Goal: Participate in discussion: Engage in conversation with other users on a specific topic

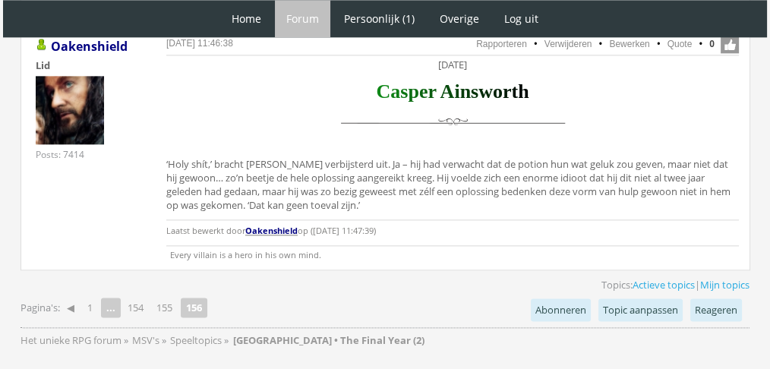
scroll to position [1910, 0]
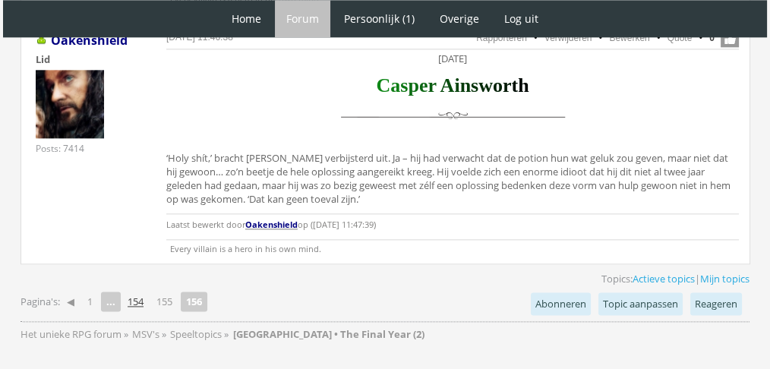
click at [137, 291] on link "154" at bounding box center [135, 301] width 28 height 21
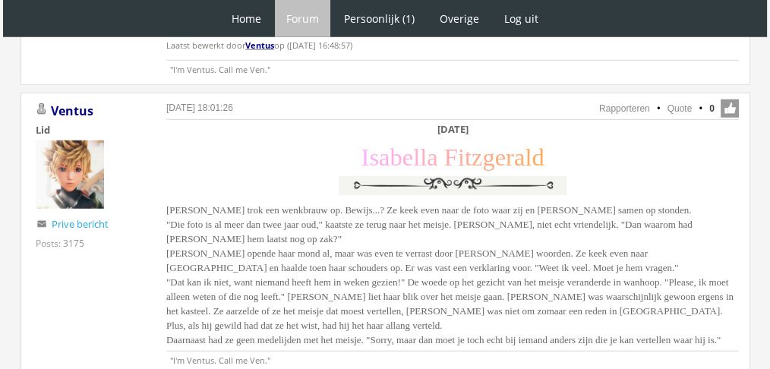
scroll to position [4222, 0]
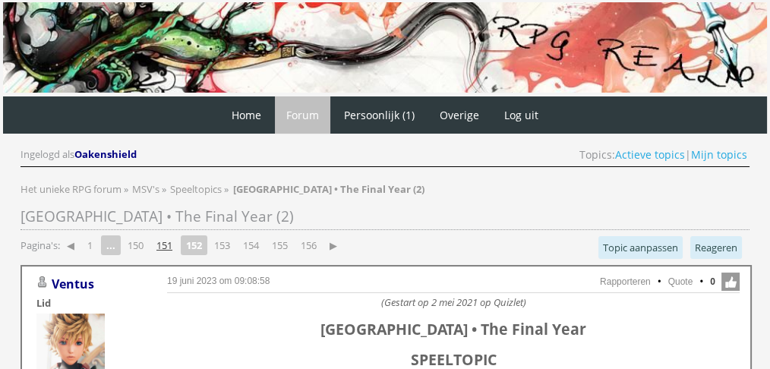
click at [166, 244] on link "151" at bounding box center [164, 245] width 28 height 21
click at [167, 241] on link "150" at bounding box center [164, 245] width 28 height 21
click at [172, 235] on link "149" at bounding box center [164, 245] width 28 height 21
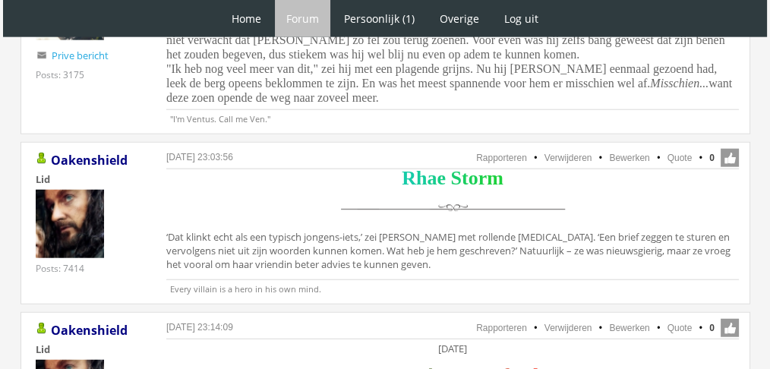
scroll to position [3817, 0]
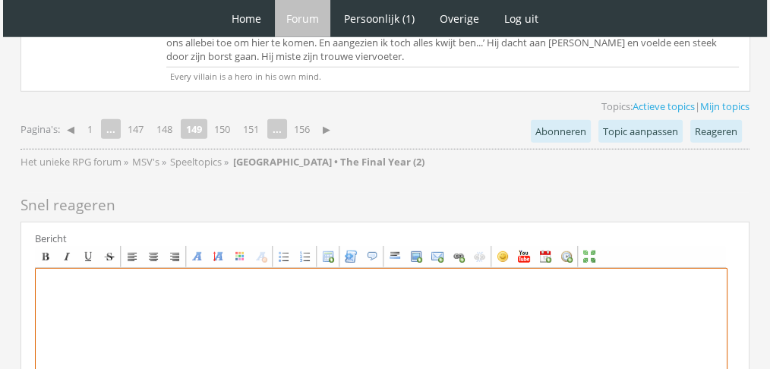
paste textarea "Een verhaal schrijven was zo makkelijk nog niet. Joaquin had nog nooit zoiets g…"
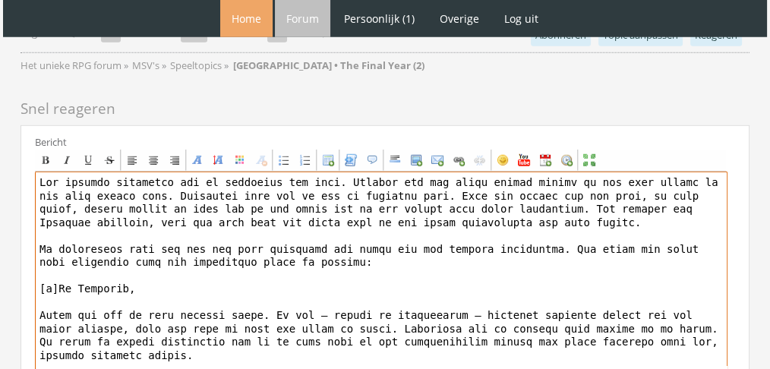
scroll to position [0, 0]
drag, startPoint x: 245, startPoint y: 145, endPoint x: 253, endPoint y: 8, distance: 136.8
click at [118, 172] on textarea "To enrich screen reader interactions, please activate Accessibility in Grammarl…" at bounding box center [381, 313] width 692 height 282
click at [36, 172] on textarea "To enrich screen reader interactions, please activate Accessibility in Grammarl…" at bounding box center [381, 313] width 692 height 282
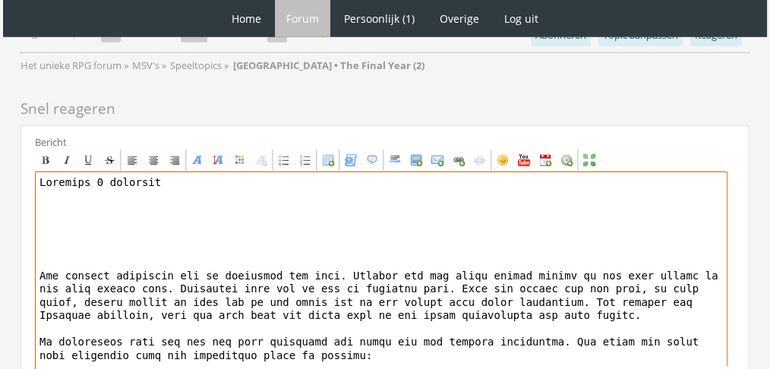
paste textarea "[center][b][font="Book Antiqua"][size="6"][color=#AB0000]J[/color][color=#A4000…"
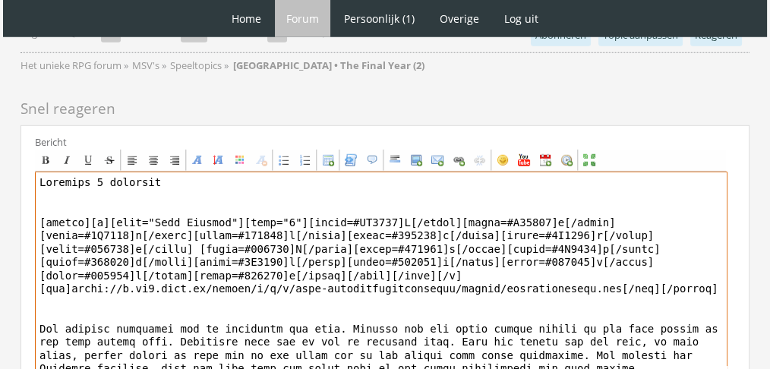
drag, startPoint x: 184, startPoint y: 106, endPoint x: 0, endPoint y: 75, distance: 186.2
click at [156, 154] on div "Center" at bounding box center [153, 160] width 12 height 12
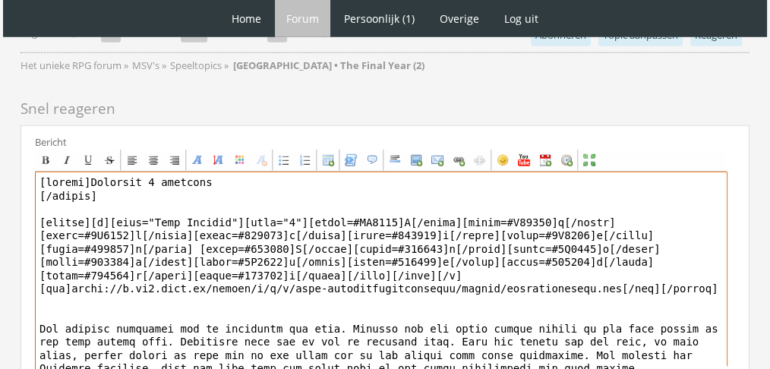
drag, startPoint x: 141, startPoint y: 127, endPoint x: 0, endPoint y: 99, distance: 143.9
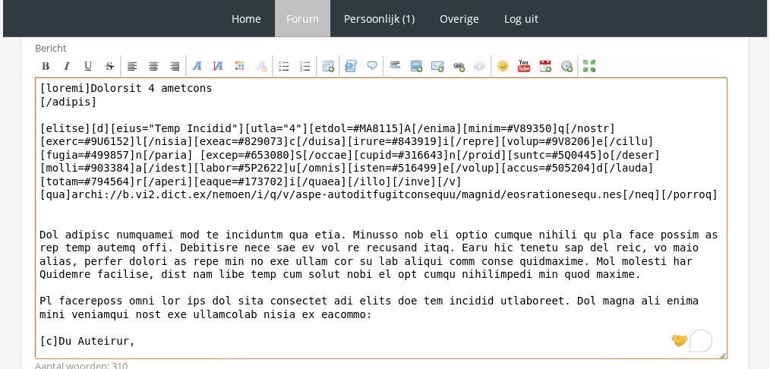
scroll to position [4480, 0]
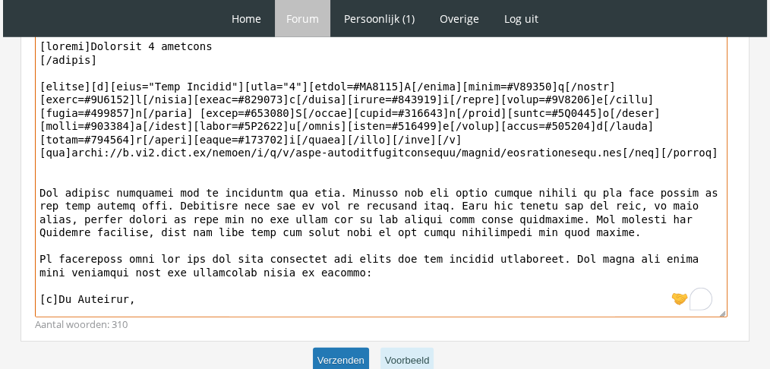
type textarea "[center]Woensdag 1 december [/center] [center][b][font="Book Antiqua"][size="6"…"
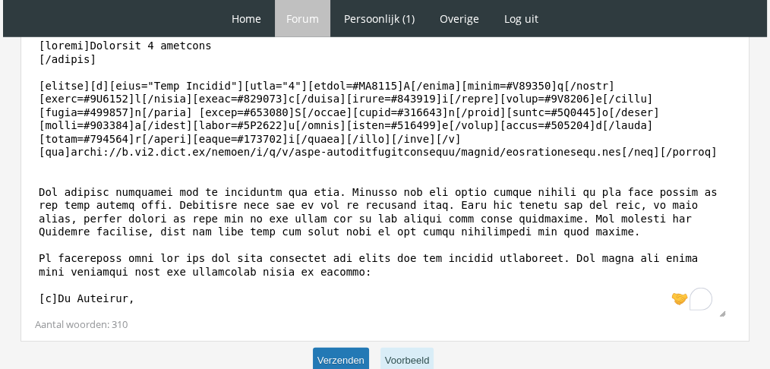
scroll to position [4479, 0]
click at [326, 348] on button "Verzenden" at bounding box center [341, 360] width 56 height 25
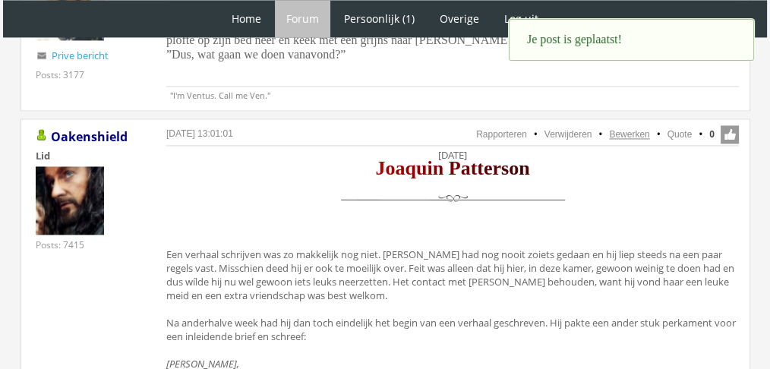
click at [628, 129] on link "Bewerken" at bounding box center [629, 134] width 40 height 11
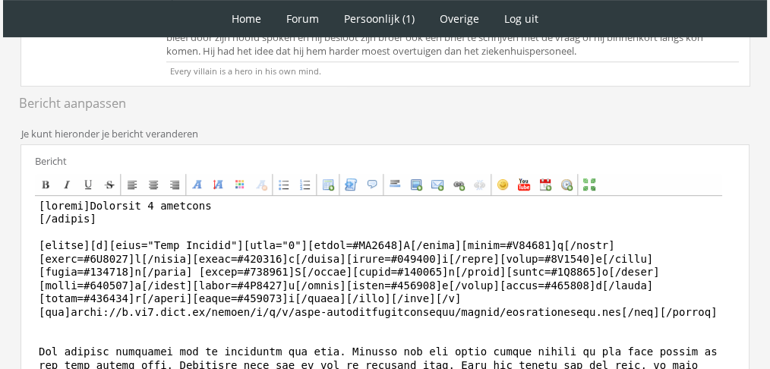
scroll to position [666, 0]
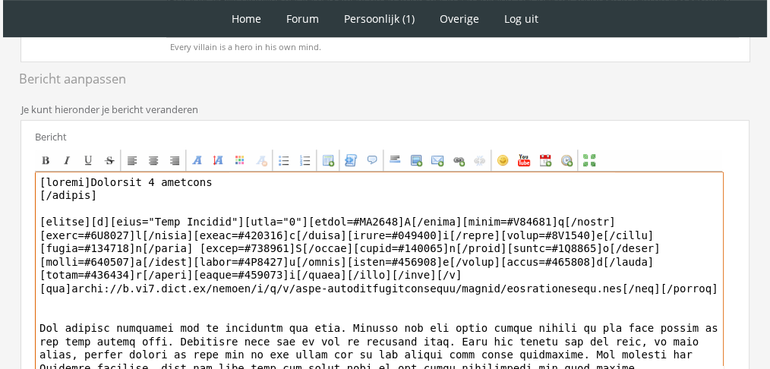
click at [152, 188] on textarea at bounding box center [379, 313] width 688 height 282
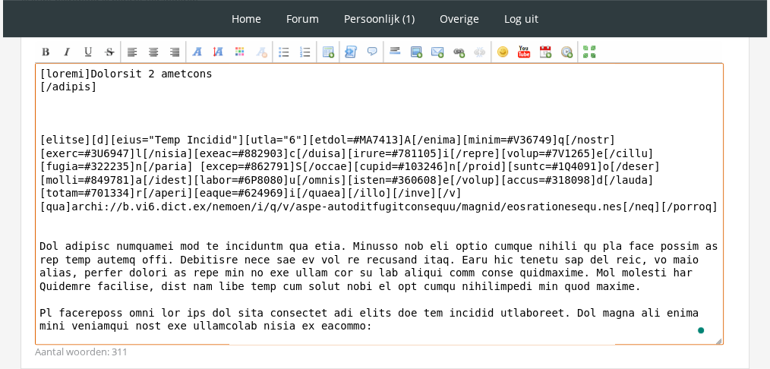
scroll to position [883, 0]
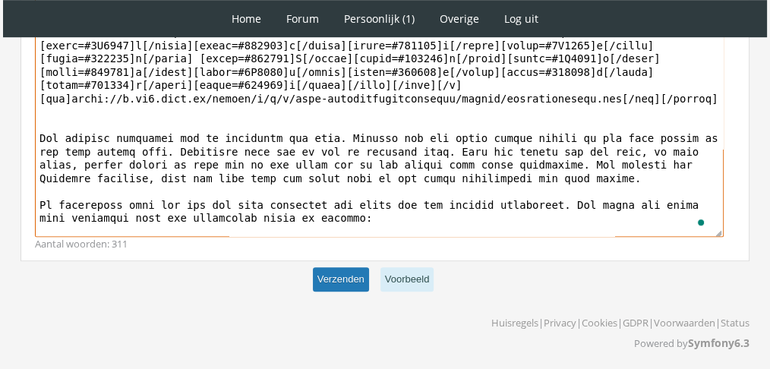
type textarea "[center]Woensdag 1 december [/center] [center][b][font="Book Antiqua"][size="6"…"
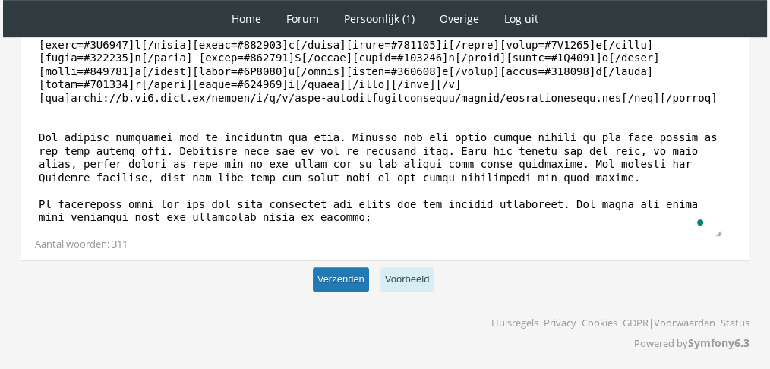
scroll to position [882, 0]
click at [357, 268] on button "Verzenden" at bounding box center [341, 280] width 56 height 25
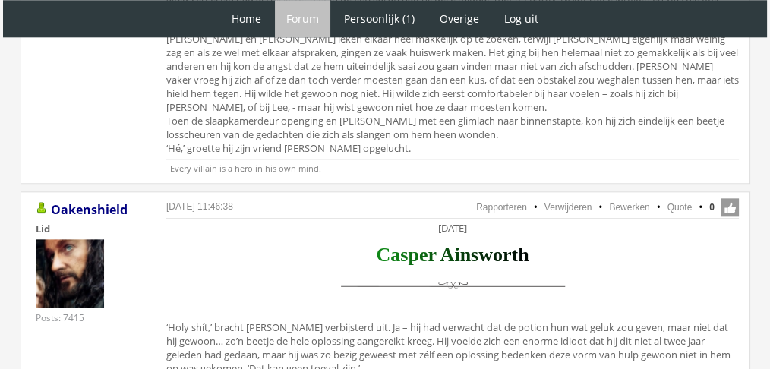
scroll to position [1753, 0]
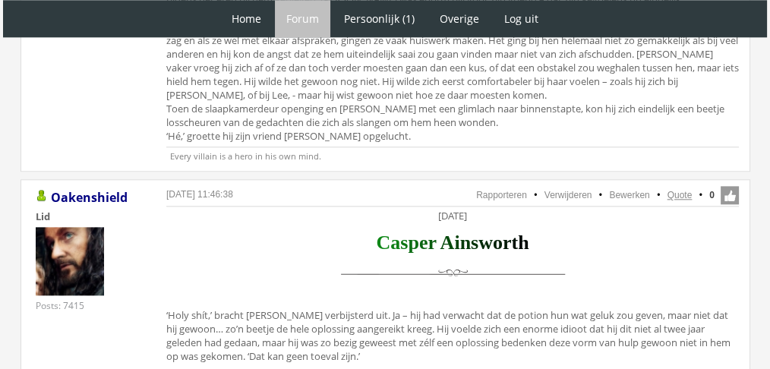
click at [673, 190] on link "Quote" at bounding box center [679, 195] width 25 height 11
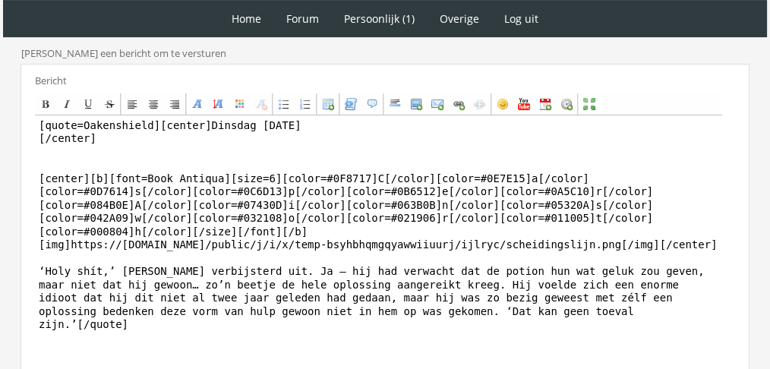
scroll to position [502, 0]
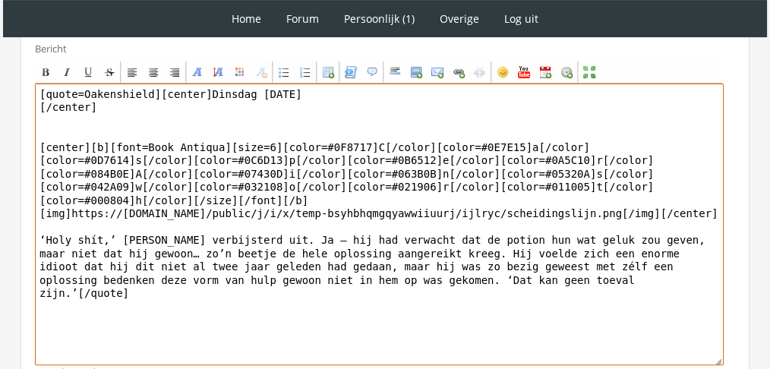
click at [395, 230] on textarea "[quote=Oakenshield][center]Dinsdag 30 november [/center] [center][b][font=Book …" at bounding box center [379, 224] width 688 height 282
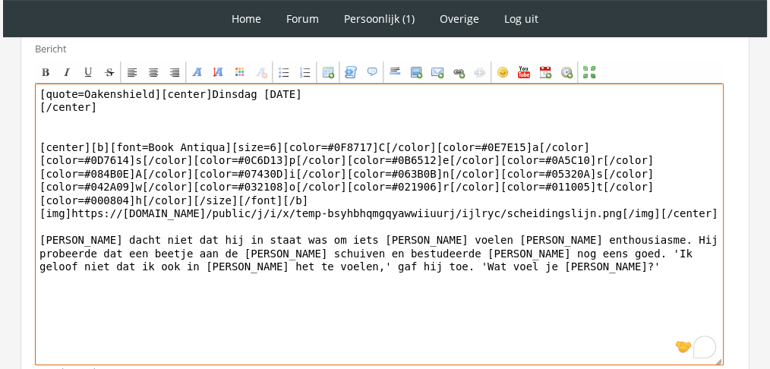
drag, startPoint x: 146, startPoint y: 87, endPoint x: 0, endPoint y: 17, distance: 161.9
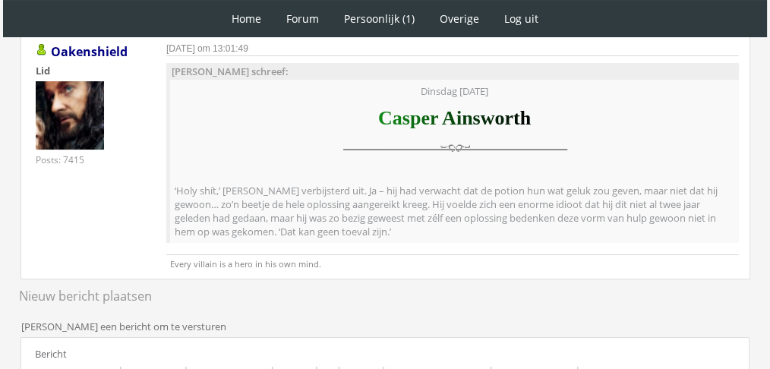
scroll to position [575, 0]
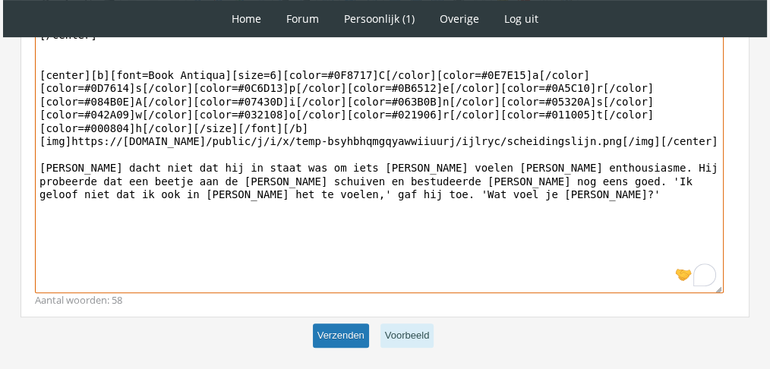
type textarea "[center]Dinsdag 30 november [/center] [center][b][font=Book Antiqua][size=6][co…"
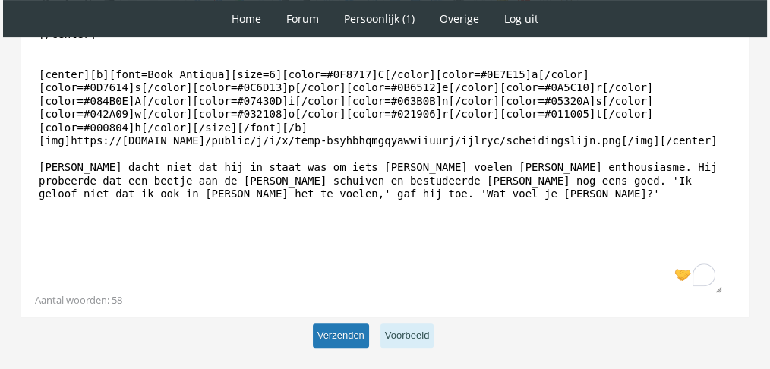
click at [323, 326] on button "Verzenden" at bounding box center [341, 335] width 56 height 25
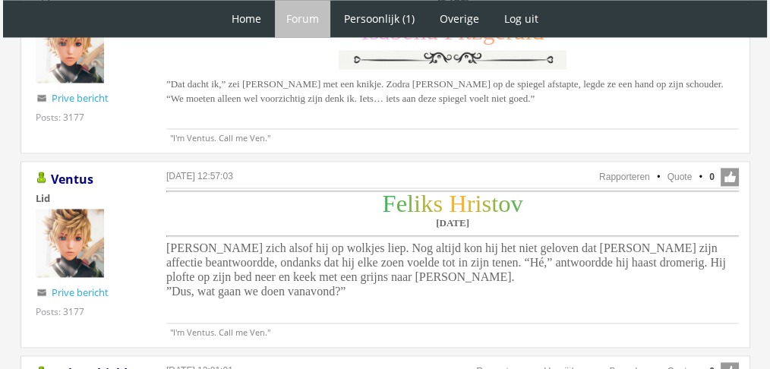
scroll to position [2255, 0]
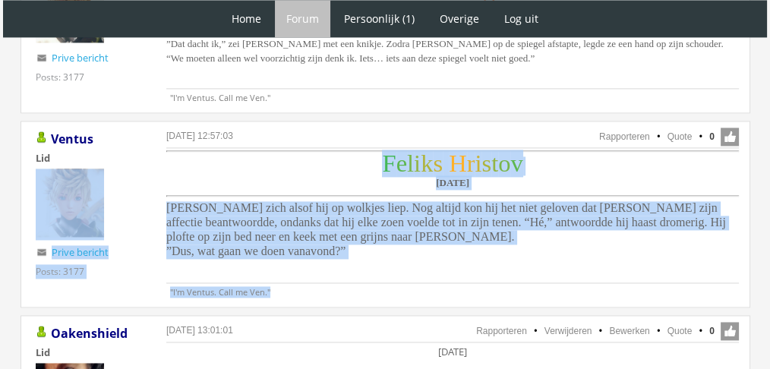
drag, startPoint x: 415, startPoint y: 197, endPoint x: 137, endPoint y: 130, distance: 286.6
click at [137, 130] on div "[DATE] 12:57:03 Rapporteren Quote 0 Acties: Rapporteren Quote [GEOGRAPHIC_DATA]…" at bounding box center [384, 214] width 729 height 187
click at [225, 201] on span "[PERSON_NAME] zich alsof hij op wolkjes liep. Nog altijd kon hij het niet gelov…" at bounding box center [445, 229] width 559 height 56
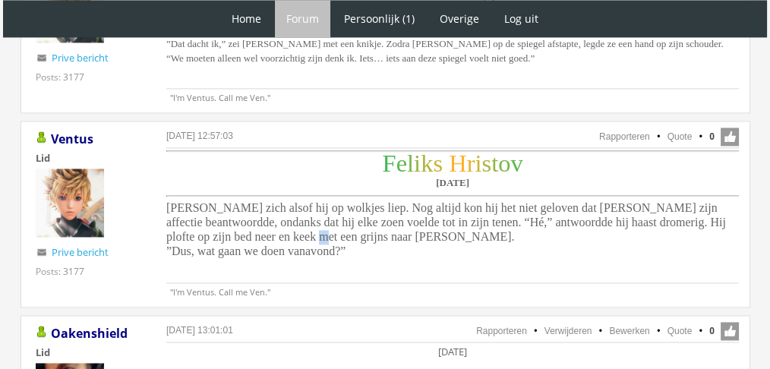
click at [225, 201] on span "[PERSON_NAME] zich alsof hij op wolkjes liep. Nog altijd kon hij het niet gelov…" at bounding box center [445, 229] width 559 height 56
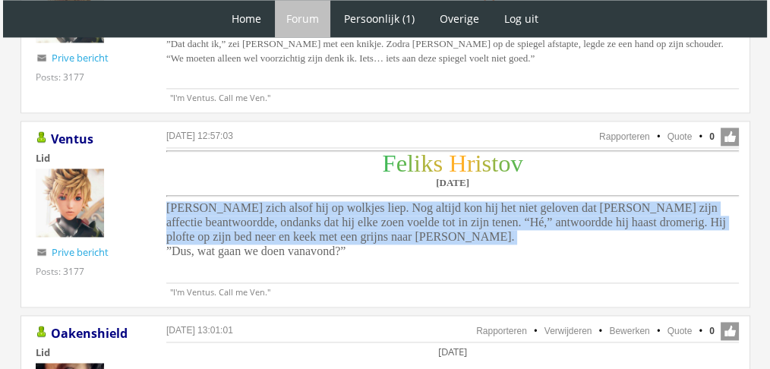
click at [225, 201] on span "[PERSON_NAME] zich alsof hij op wolkjes liep. Nog altijd kon hij het niet gelov…" at bounding box center [445, 229] width 559 height 56
drag, startPoint x: 405, startPoint y: 190, endPoint x: 153, endPoint y: 148, distance: 256.2
click at [153, 148] on div "[DATE] 12:57:03 Rapporteren Quote 0 Acties: Rapporteren Quote [GEOGRAPHIC_DATA]…" at bounding box center [384, 214] width 729 height 187
copy span "[PERSON_NAME] zich alsof hij op wolkjes liep. Nog altijd kon hij het niet gelov…"
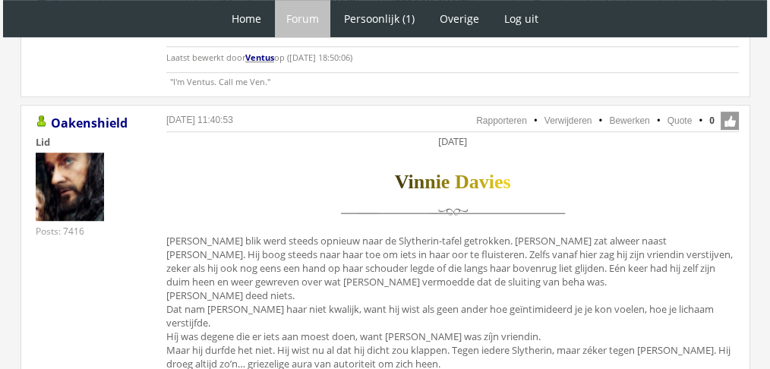
scroll to position [1002, 0]
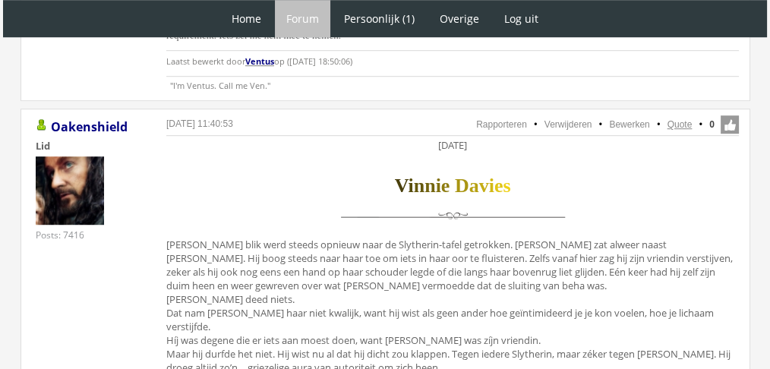
click at [676, 119] on link "Quote" at bounding box center [679, 124] width 25 height 11
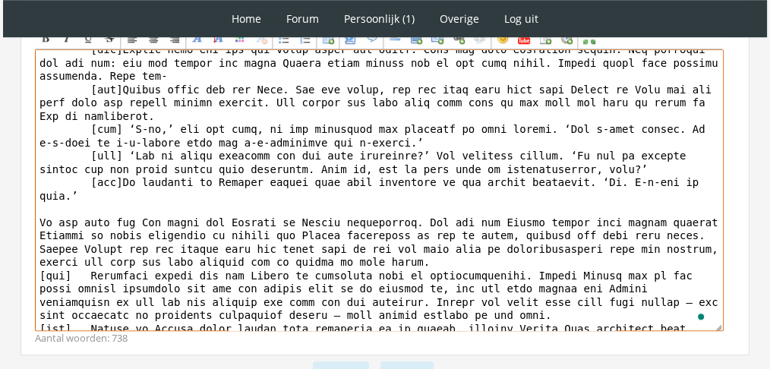
scroll to position [1204, 0]
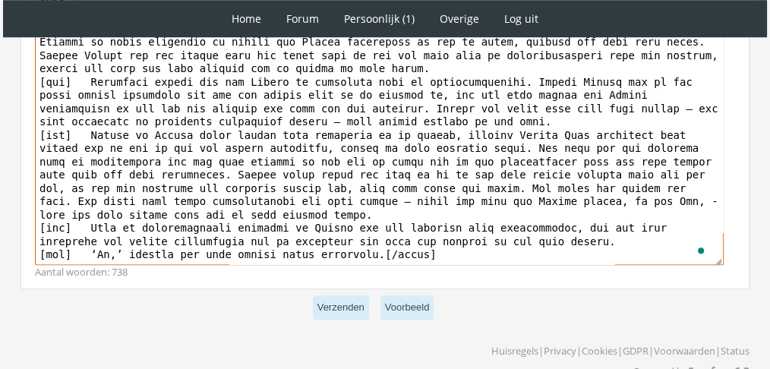
drag, startPoint x: 39, startPoint y: 146, endPoint x: 371, endPoint y: 268, distance: 353.9
click at [371, 268] on form "[PERSON_NAME] een bericht om te versturen Bericht Bold Italic Underline Striket…" at bounding box center [384, 117] width 729 height 420
paste textarea "glimlachte flauwtjes om de vreugde die Feliks uitstraalde. Het pepte hem ook we…"
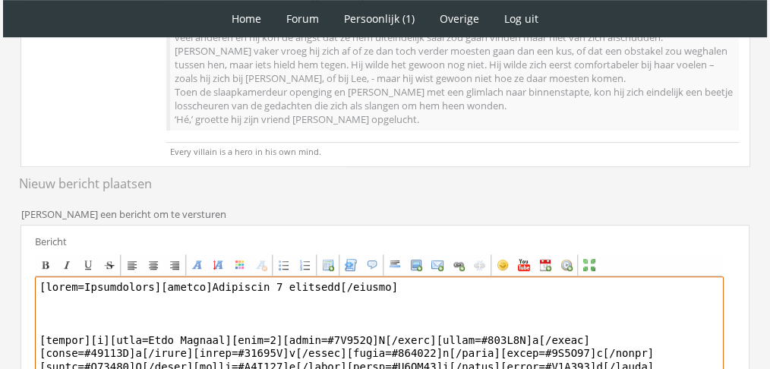
scroll to position [900, 0]
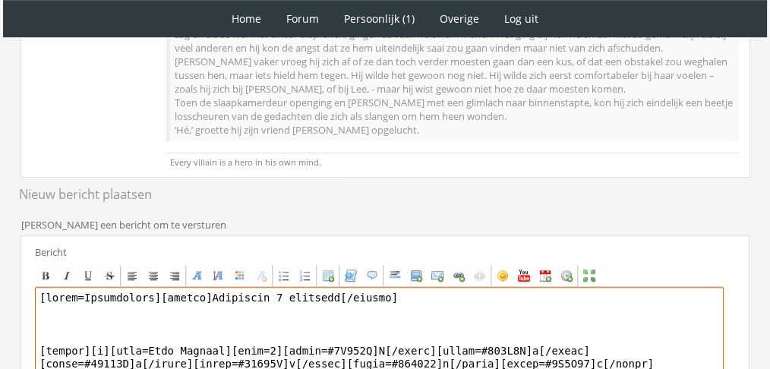
drag, startPoint x: 153, startPoint y: 264, endPoint x: 8, endPoint y: 254, distance: 145.3
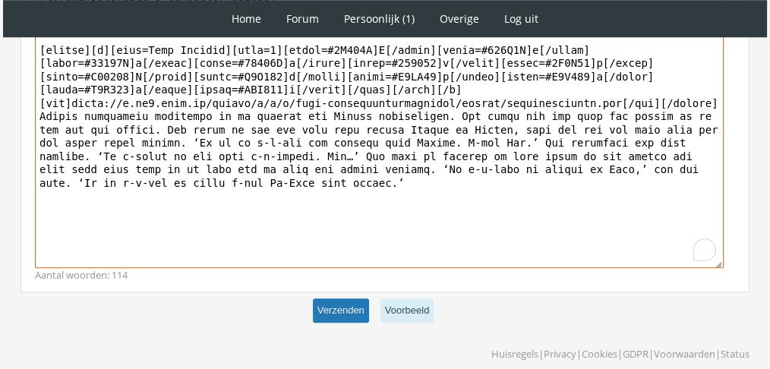
type textarea "[loremi]Dolorsita 9 consecte[/adipis] [elitse][d][eius=Temp Incidid][utla=9][et…"
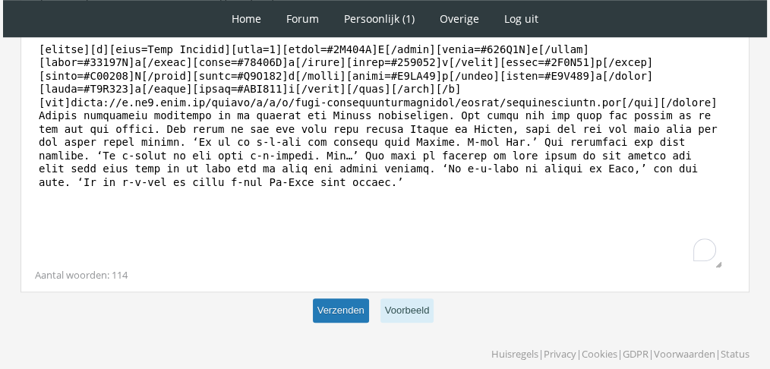
click at [344, 298] on button "Verzenden" at bounding box center [341, 310] width 56 height 25
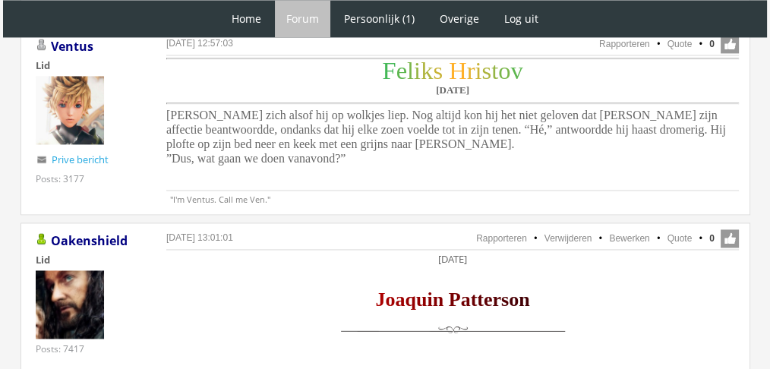
scroll to position [2342, 0]
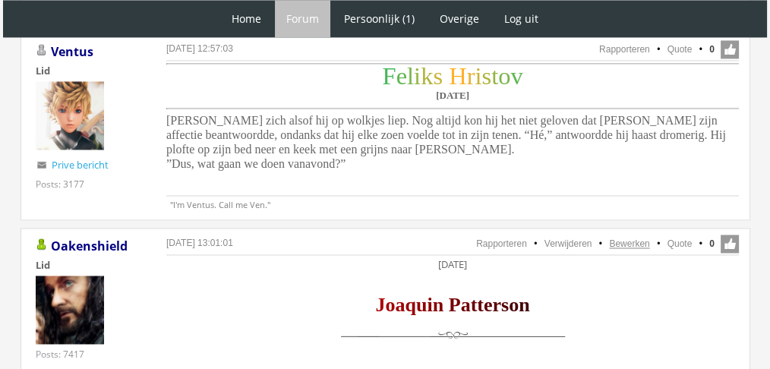
click at [629, 238] on link "Bewerken" at bounding box center [629, 243] width 40 height 11
